Goal: Check status: Check status

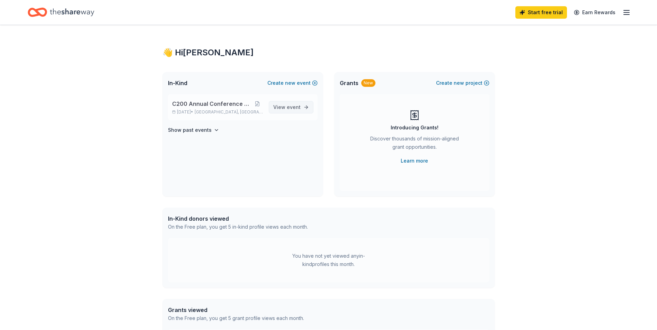
click at [302, 108] on link "View event" at bounding box center [291, 107] width 45 height 12
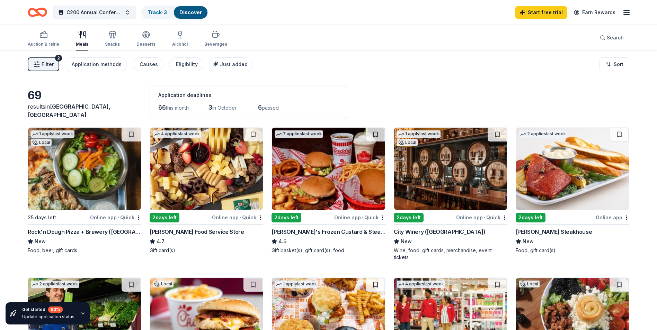
click at [270, 105] on span "passed" at bounding box center [270, 108] width 17 height 6
click at [160, 13] on link "Track · 3" at bounding box center [157, 12] width 19 height 6
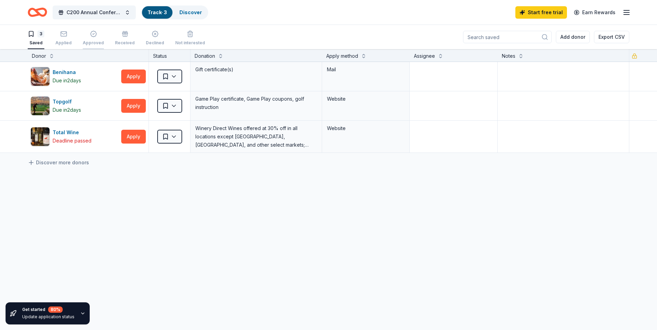
click at [86, 42] on div "Approved" at bounding box center [93, 43] width 21 height 6
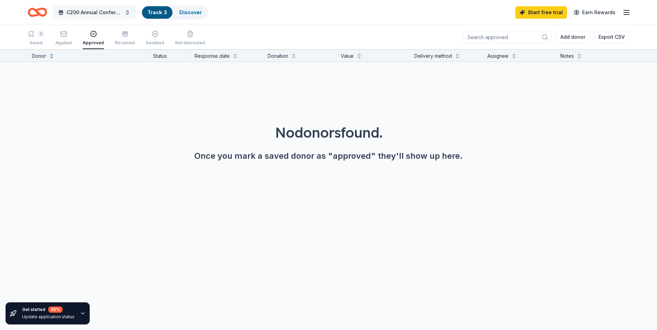
click at [122, 9] on span "C200 Annual Conference Auction" at bounding box center [93, 12] width 55 height 8
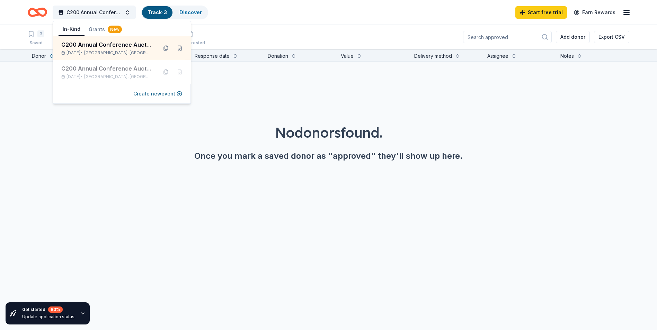
click at [624, 12] on line "button" at bounding box center [627, 12] width 6 height 0
